Goal: Information Seeking & Learning: Check status

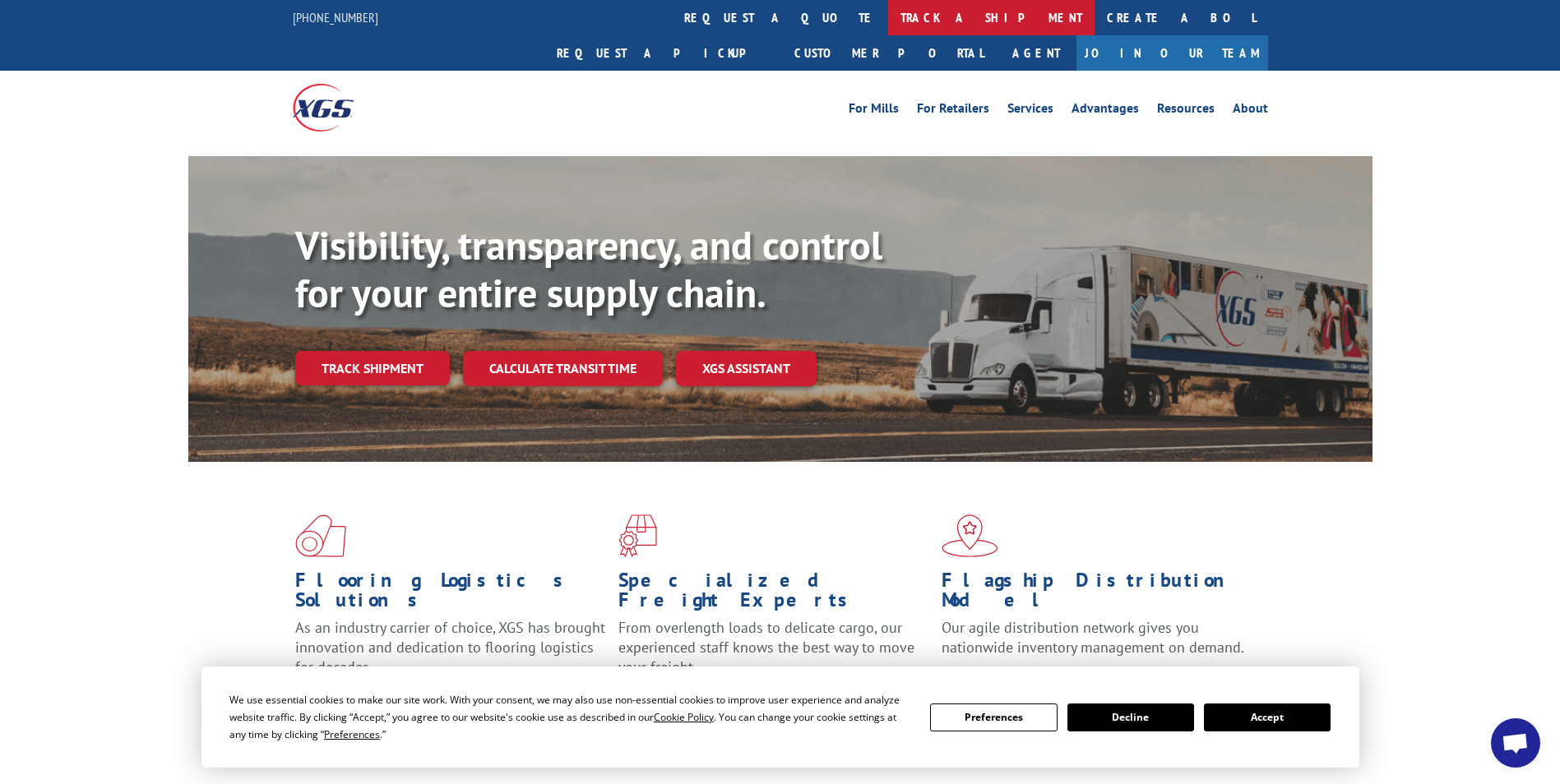
click at [888, 32] on link "track a shipment" at bounding box center [991, 18] width 206 height 36
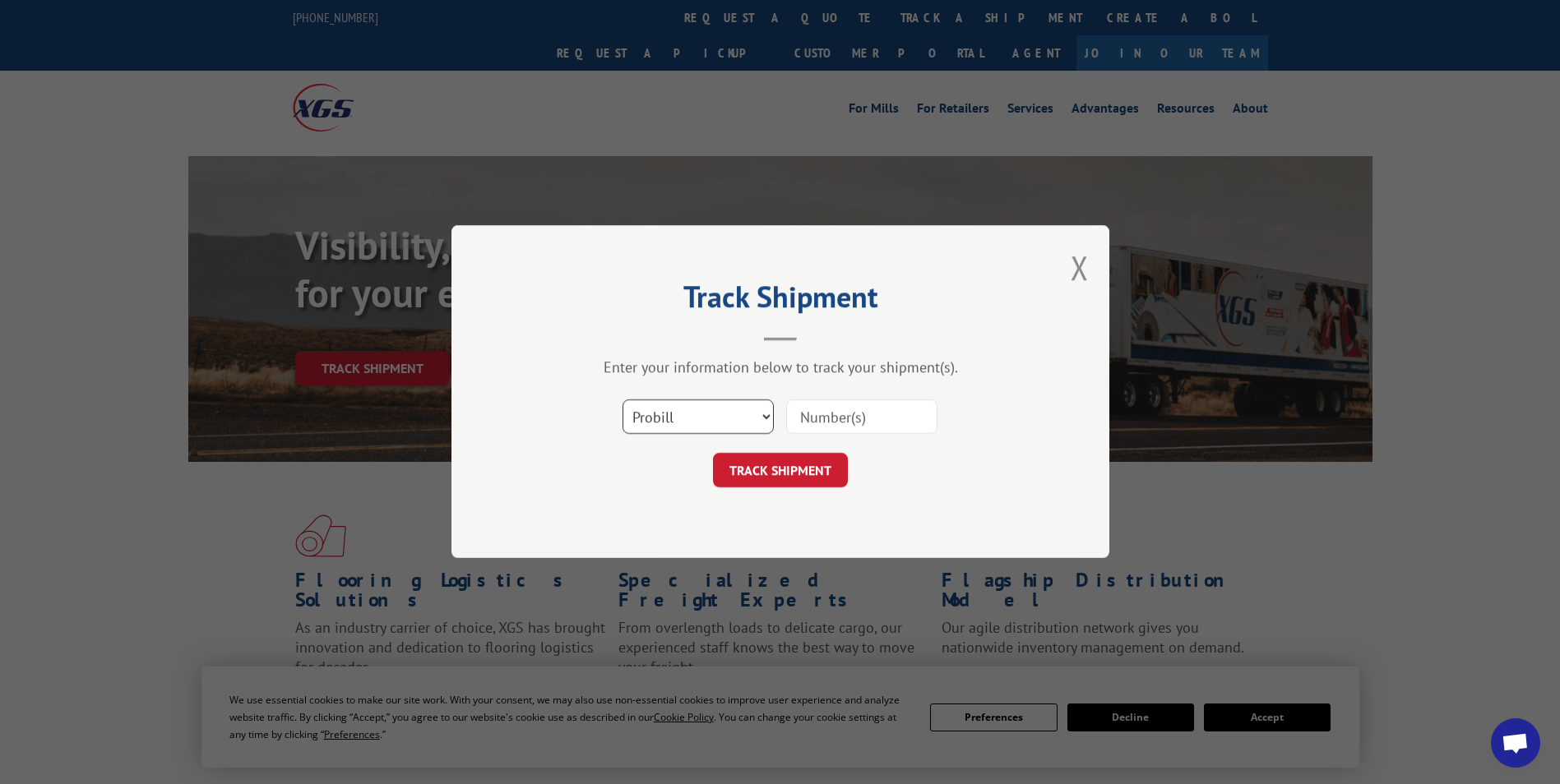
click at [703, 418] on select "Select category... Probill BOL PO" at bounding box center [698, 417] width 152 height 35
select select "bol"
click at [623, 400] on select "Select category... Probill BOL PO" at bounding box center [698, 417] width 152 height 35
click at [643, 489] on div "Track Shipment Enter your information below to track your shipment(s). Select c…" at bounding box center [780, 392] width 658 height 333
click at [848, 420] on input at bounding box center [862, 417] width 152 height 35
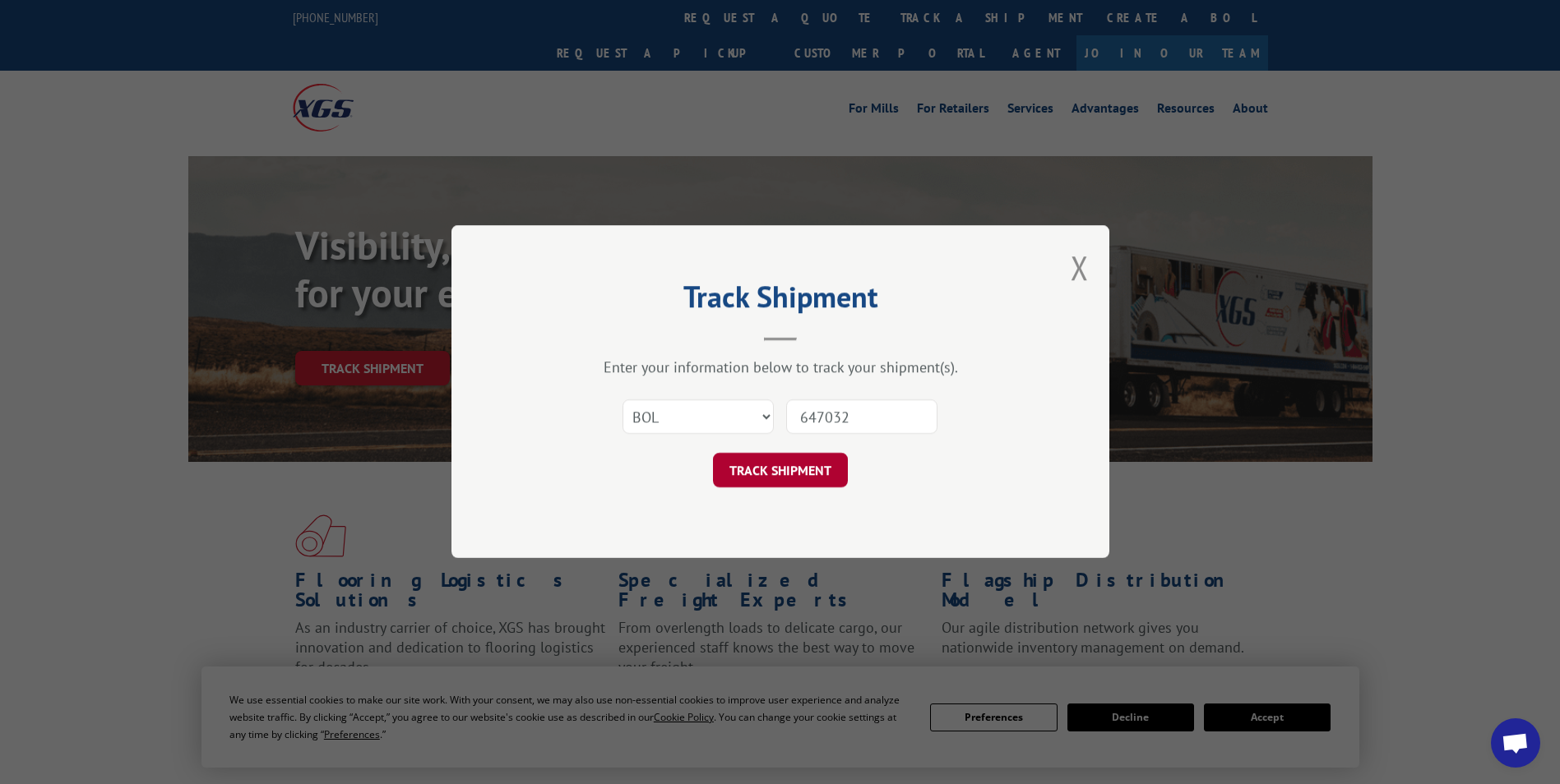
type input "647032"
click at [799, 454] on button "TRACK SHIPMENT" at bounding box center [780, 471] width 135 height 35
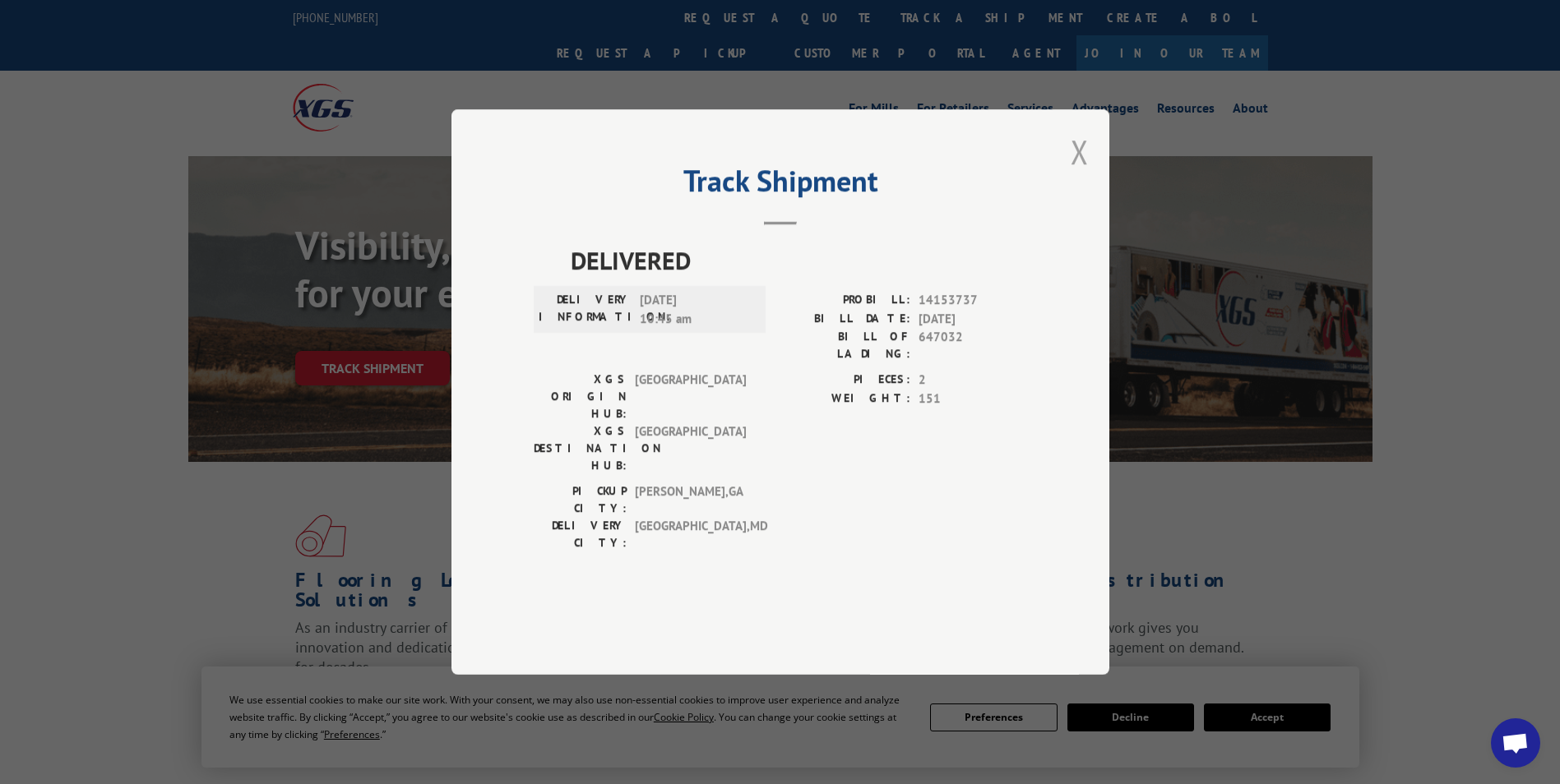
click at [1083, 173] on button "Close modal" at bounding box center [1079, 152] width 18 height 44
